Goal: Navigation & Orientation: Find specific page/section

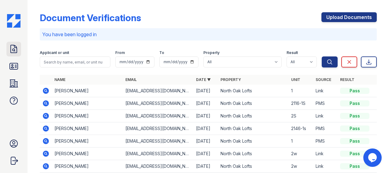
click at [14, 52] on icon at bounding box center [14, 49] width 10 height 10
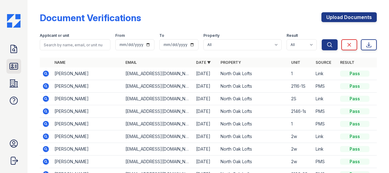
click at [15, 66] on icon at bounding box center [14, 66] width 10 height 10
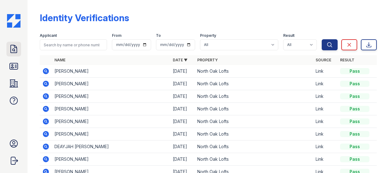
click at [9, 48] on icon at bounding box center [14, 49] width 10 height 10
